Goal: Task Accomplishment & Management: Use online tool/utility

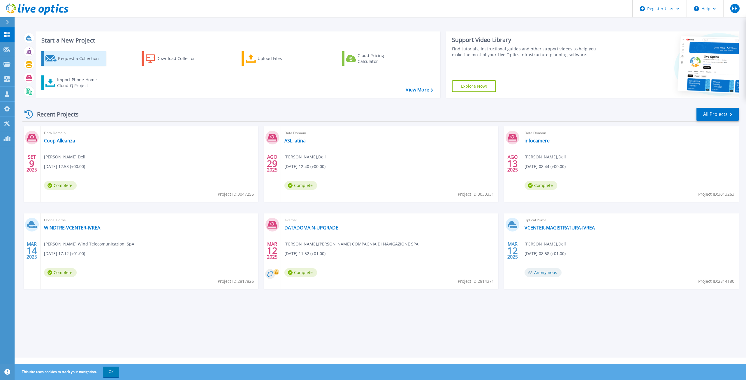
click at [75, 57] on div "Request a Collection" at bounding box center [81, 59] width 47 height 12
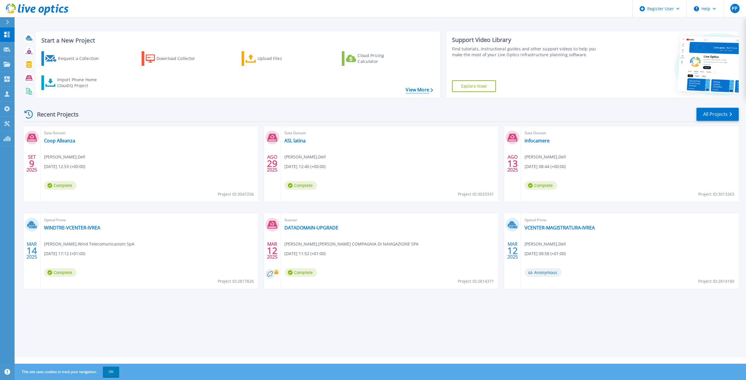
click at [420, 92] on link "View More" at bounding box center [419, 90] width 27 height 6
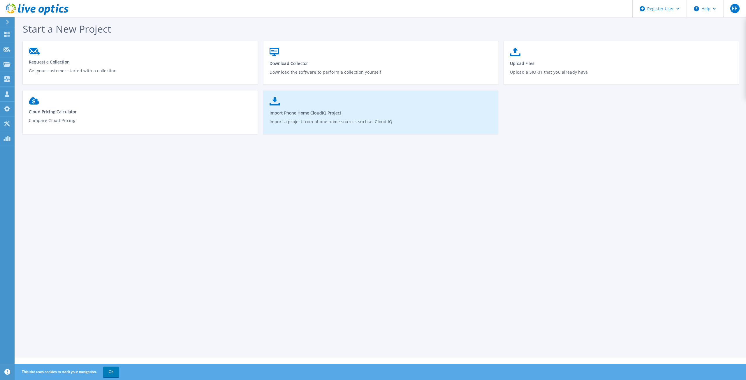
click at [324, 116] on span "Import Phone Home CloudIQ Project" at bounding box center [381, 113] width 223 height 6
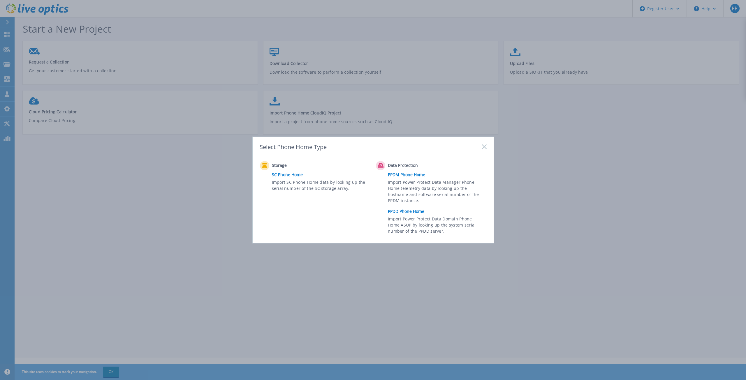
click at [412, 211] on link "PPDD Phone Home" at bounding box center [438, 211] width 101 height 9
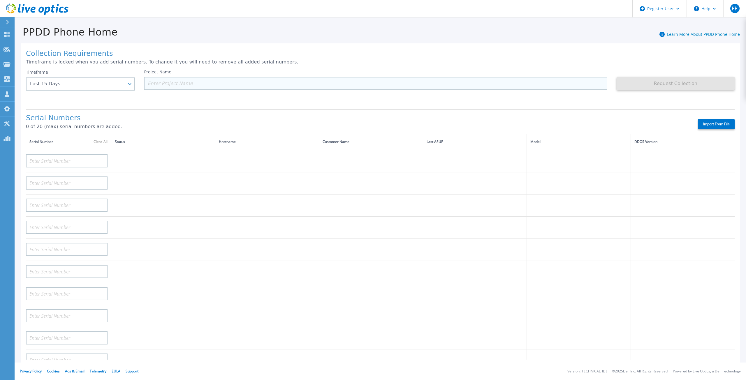
click at [168, 86] on input at bounding box center [375, 83] width 463 height 13
click at [167, 82] on input at bounding box center [375, 83] width 463 height 13
paste input "CKM00195100608"
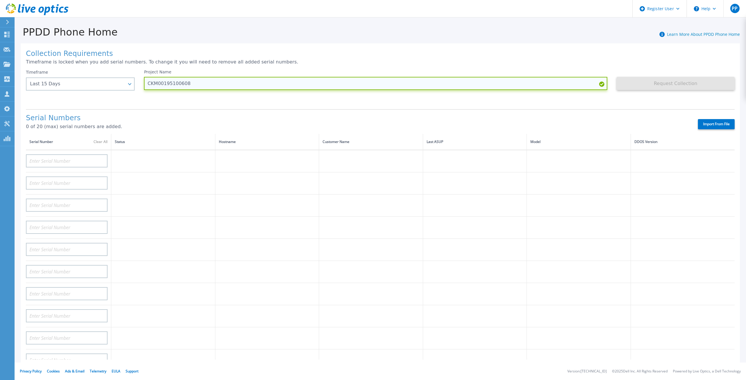
click at [168, 84] on input "CKM00195100608" at bounding box center [375, 83] width 463 height 13
drag, startPoint x: 206, startPoint y: 85, endPoint x: 149, endPoint y: 89, distance: 57.2
click at [149, 89] on input "CKM00195100608" at bounding box center [375, 83] width 463 height 13
type input "O"
type input "AOUSA"
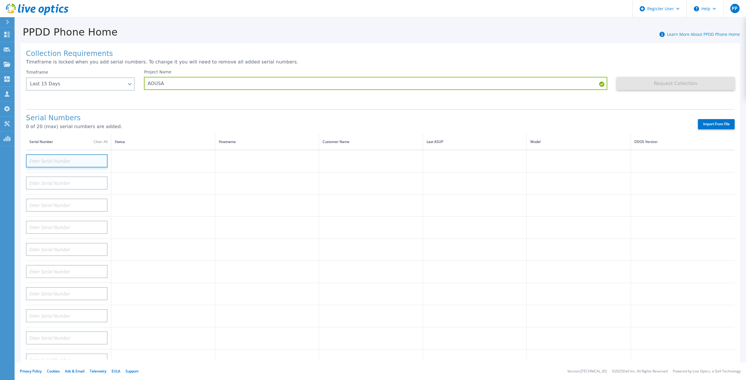
click at [85, 155] on input at bounding box center [67, 160] width 82 height 13
paste input "CKM00195100608"
type input "CKM00195100608"
click at [95, 177] on input at bounding box center [67, 183] width 82 height 13
paste input "CKM00195100608"
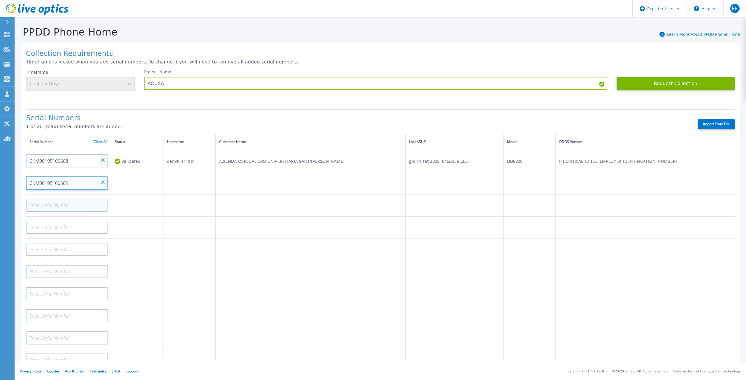
type input "CKM00195100609"
click at [91, 199] on input at bounding box center [67, 205] width 82 height 13
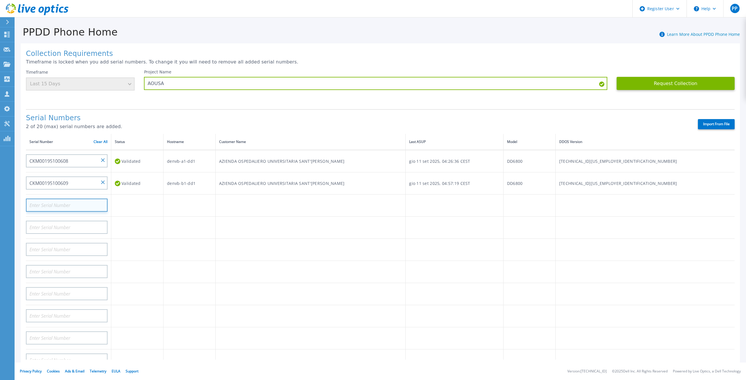
paste input "CRK00222404883"
type input "CRK00222404883"
click at [66, 221] on input at bounding box center [67, 227] width 82 height 13
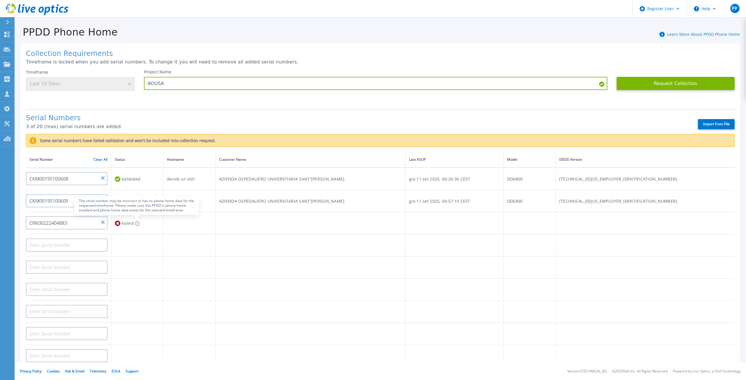
click at [137, 222] on icon at bounding box center [137, 224] width 5 height 5
click at [106, 218] on input "CRK00222404883" at bounding box center [67, 223] width 82 height 13
click at [105, 218] on input "CRK00222404883" at bounding box center [67, 223] width 82 height 13
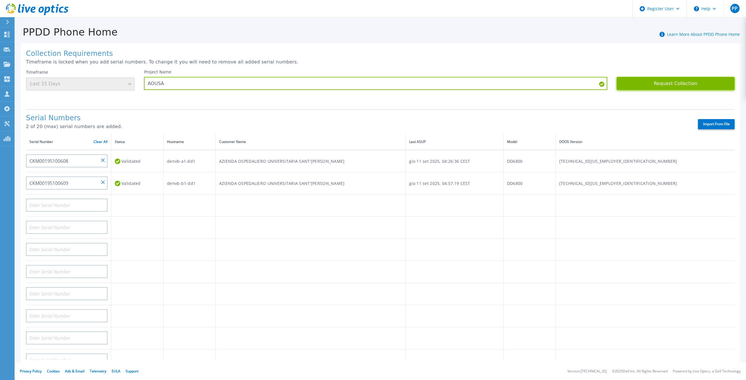
click at [698, 83] on button "Request Collection" at bounding box center [676, 83] width 118 height 13
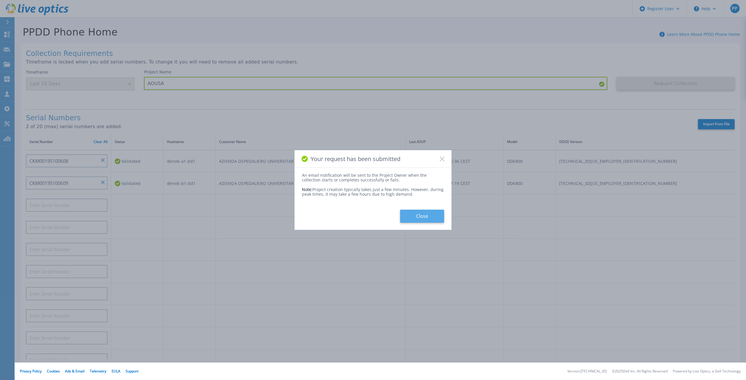
click at [427, 219] on button "Close" at bounding box center [422, 216] width 44 height 13
